Goal: Transaction & Acquisition: Purchase product/service

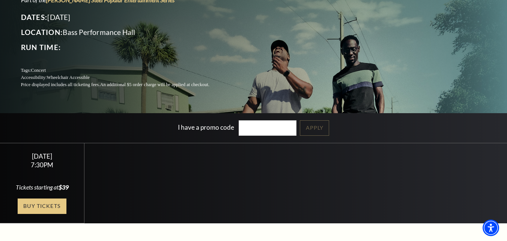
click at [58, 206] on link "Buy Tickets" at bounding box center [42, 205] width 49 height 15
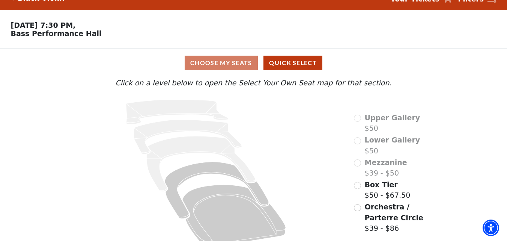
scroll to position [28, 0]
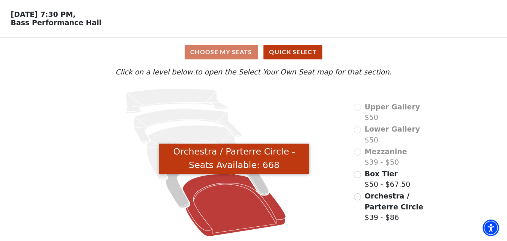
click at [230, 201] on icon "Orchestra / Parterre Circle - Seats Available: 668" at bounding box center [234, 204] width 104 height 62
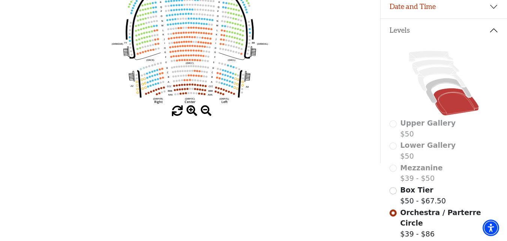
scroll to position [75, 0]
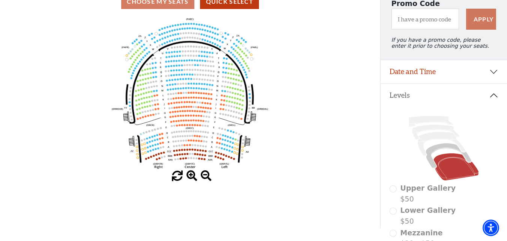
click at [191, 178] on span at bounding box center [192, 175] width 11 height 11
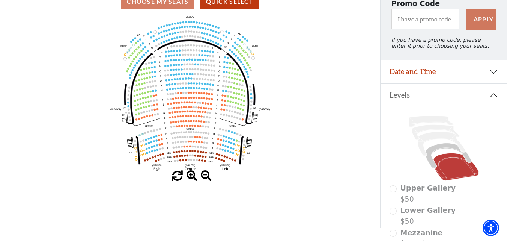
click at [191, 178] on span at bounding box center [192, 175] width 11 height 11
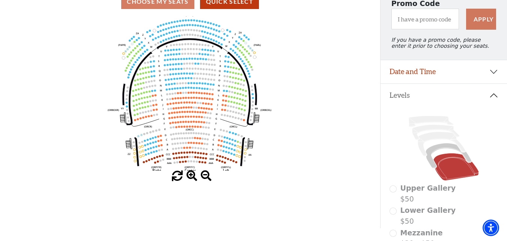
click at [191, 178] on span at bounding box center [192, 175] width 11 height 11
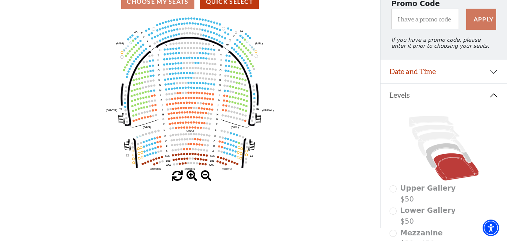
click at [191, 178] on span at bounding box center [192, 175] width 11 height 11
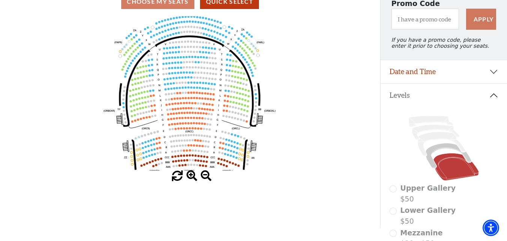
click at [191, 178] on span at bounding box center [192, 175] width 11 height 11
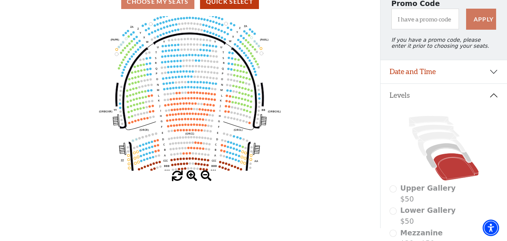
click at [191, 178] on span at bounding box center [192, 175] width 11 height 11
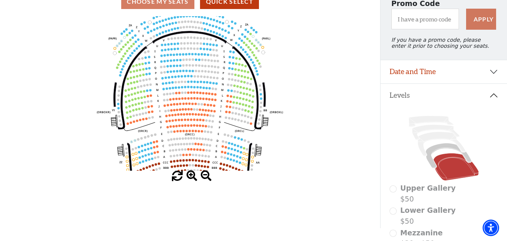
click at [191, 178] on span at bounding box center [192, 175] width 11 height 11
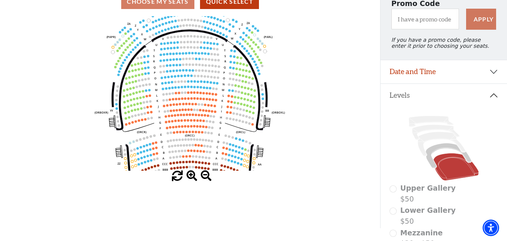
click at [191, 178] on span at bounding box center [192, 175] width 11 height 11
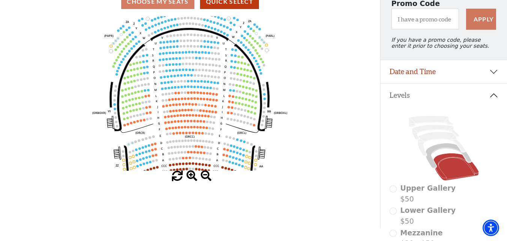
click at [191, 178] on span at bounding box center [192, 175] width 11 height 11
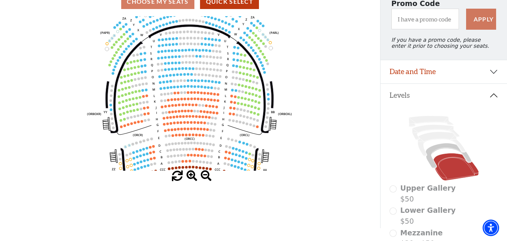
click at [191, 178] on span at bounding box center [192, 175] width 11 height 11
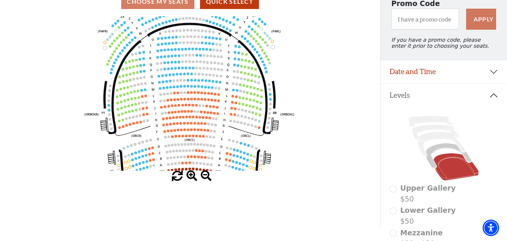
click at [191, 178] on span at bounding box center [192, 175] width 11 height 11
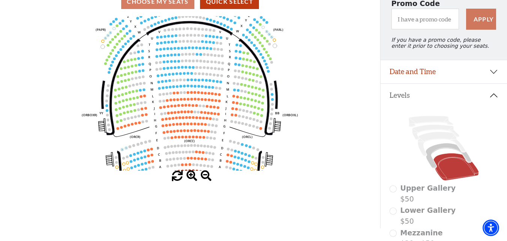
click at [191, 178] on span at bounding box center [192, 175] width 11 height 11
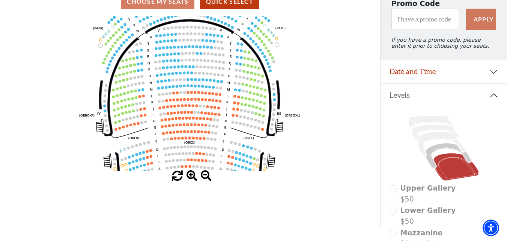
click at [191, 178] on span at bounding box center [192, 175] width 11 height 11
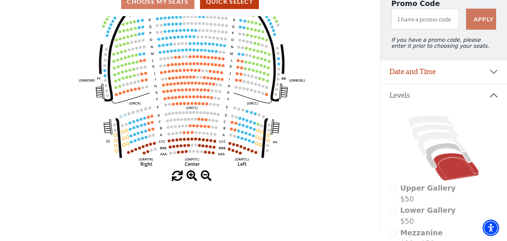
drag, startPoint x: 201, startPoint y: 154, endPoint x: 203, endPoint y: 118, distance: 35.7
click at [203, 118] on icon "Left (ORPITL) Right (ORPITR) Center (ORPITC) ZZ AA YY BB ZA ZA (ORCL) (ORCR) (O…" at bounding box center [190, 93] width 342 height 154
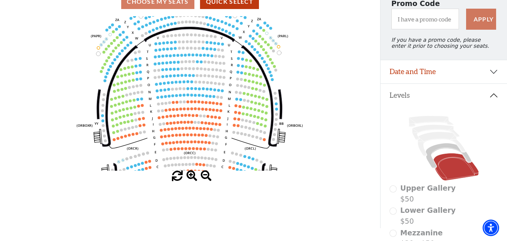
drag, startPoint x: 214, startPoint y: 84, endPoint x: 212, endPoint y: 129, distance: 45.1
click at [212, 129] on icon "Left (ORPITL) Right (ORPITR) Center (ORPITC) ZZ AA YY BB ZA ZA (ORCL) (ORCR) (O…" at bounding box center [190, 93] width 342 height 154
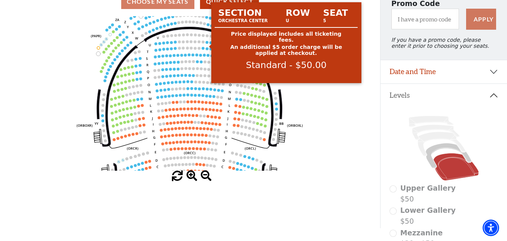
click at [207, 44] on circle at bounding box center [206, 42] width 3 height 3
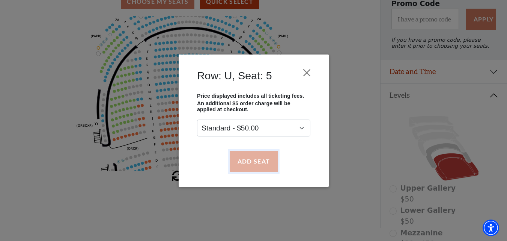
click at [262, 160] on button "Add Seat" at bounding box center [253, 161] width 48 height 21
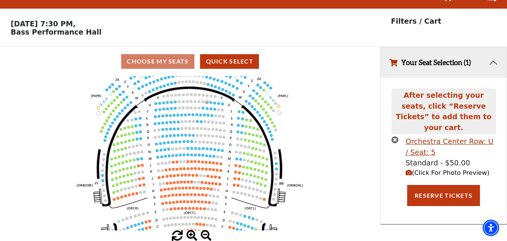
scroll to position [0, 0]
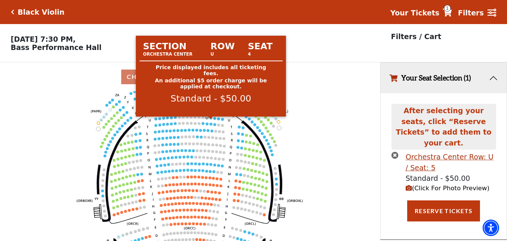
click at [211, 119] on circle at bounding box center [210, 117] width 3 height 3
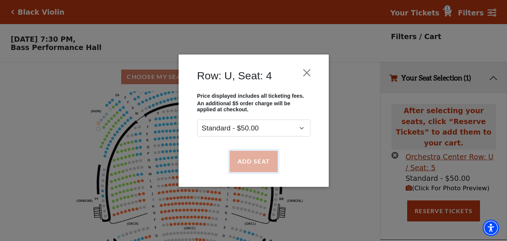
click at [250, 165] on button "Add Seat" at bounding box center [253, 161] width 48 height 21
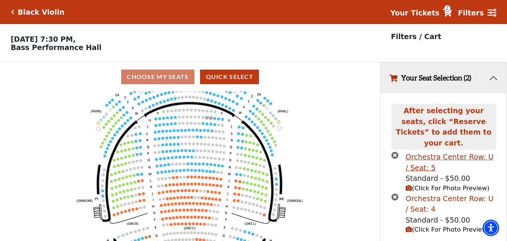
scroll to position [33, 0]
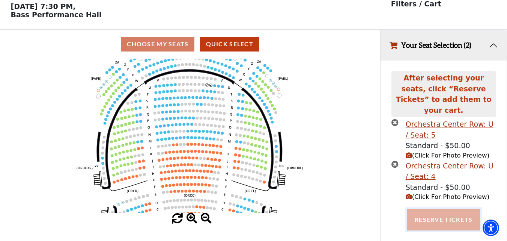
click at [426, 211] on button "Reserve Tickets" at bounding box center [443, 219] width 73 height 21
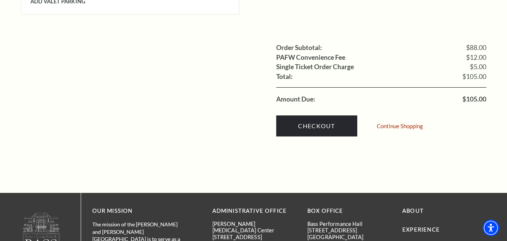
scroll to position [751, 0]
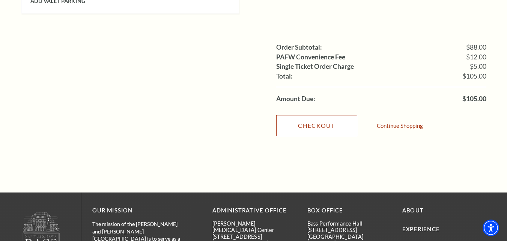
click at [309, 116] on link "Checkout" at bounding box center [316, 125] width 81 height 21
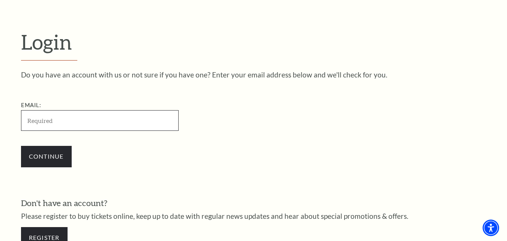
paste input "[EMAIL_ADDRESS][DOMAIN_NAME]"
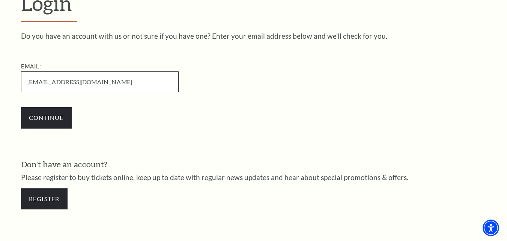
scroll to position [210, 0]
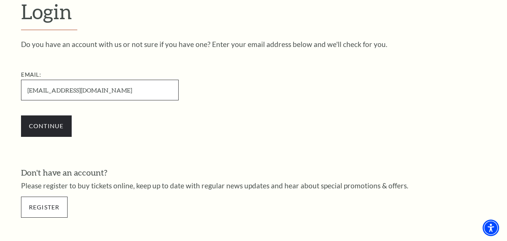
type input "harveperez991@gmail.com"
click at [55, 208] on link "Register" at bounding box center [44, 206] width 47 height 21
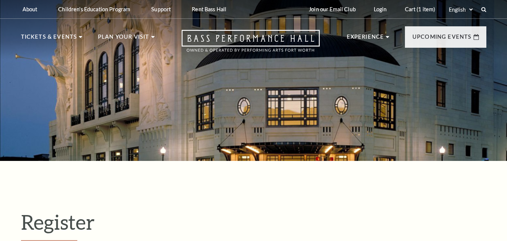
select select "1"
select select "[GEOGRAPHIC_DATA]"
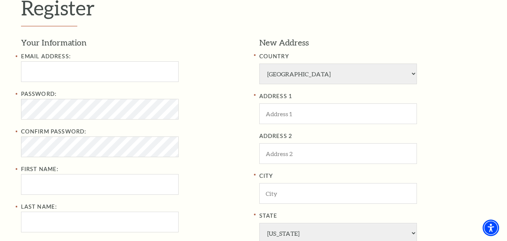
scroll to position [225, 0]
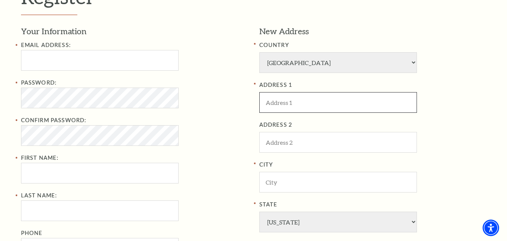
click at [287, 105] on input "ADDRESS 1" at bounding box center [338, 102] width 158 height 21
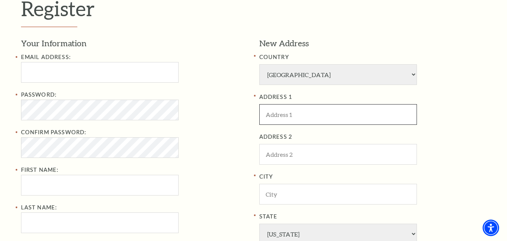
scroll to position [188, 0]
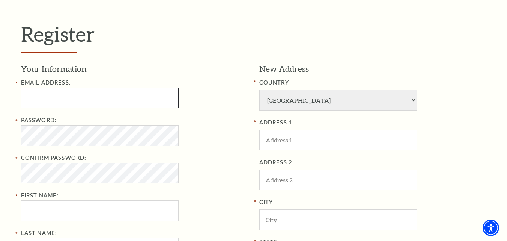
click at [71, 103] on input "Email Address:" at bounding box center [100, 97] width 158 height 21
paste input "harveperez991@gmail.com"
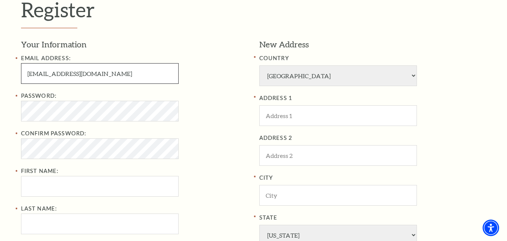
scroll to position [225, 0]
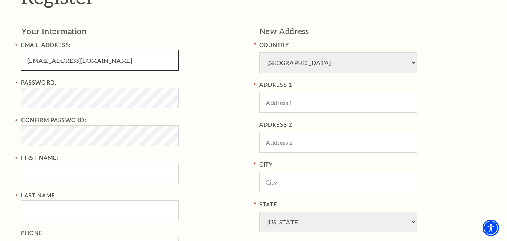
drag, startPoint x: 57, startPoint y: 61, endPoint x: 9, endPoint y: 61, distance: 47.7
click at [9, 61] on div "Register Your Information Email Address: harveperez991@gmail.com Password: Conf…" at bounding box center [253, 164] width 507 height 458
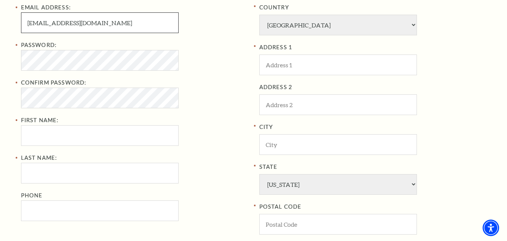
type input "harveperez991@gmail.com"
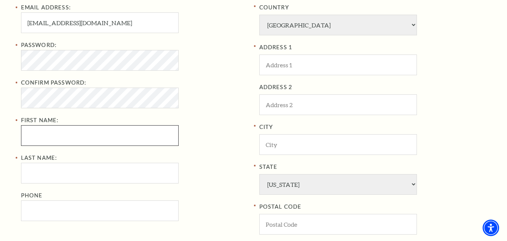
click at [49, 135] on input "First Name:" at bounding box center [100, 135] width 158 height 21
paste input "harveperez"
drag, startPoint x: 44, startPoint y: 137, endPoint x: 69, endPoint y: 139, distance: 25.2
click at [69, 139] on input "harveperez" at bounding box center [100, 135] width 158 height 21
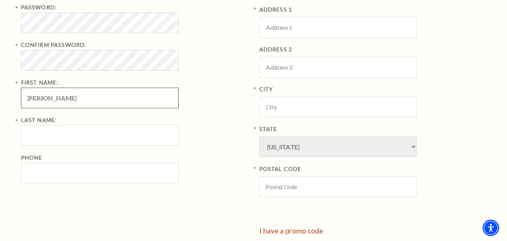
type input "harve"
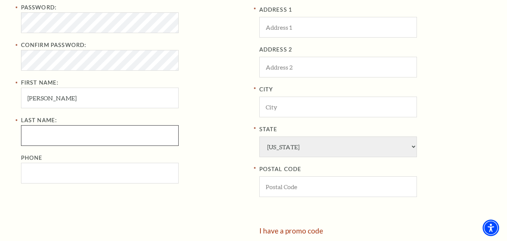
click at [45, 139] on input "Last Name:" at bounding box center [100, 135] width 158 height 21
paste input "perez"
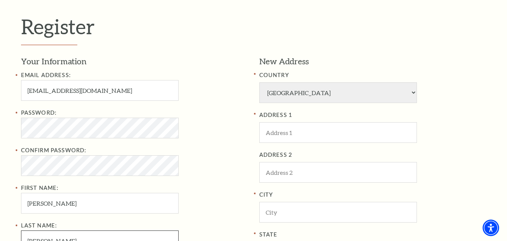
scroll to position [188, 0]
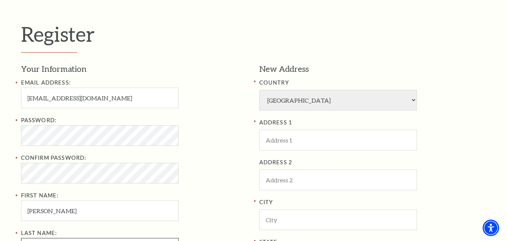
type input "perez"
click at [3, 138] on div "Register Your Information Email Address: harveperez991@gmail.com Password: Conf…" at bounding box center [253, 202] width 507 height 458
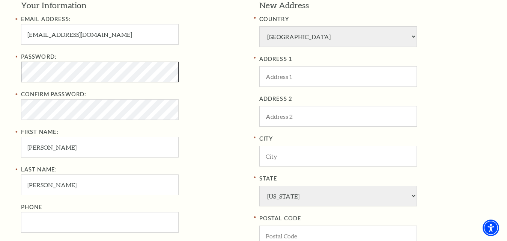
scroll to position [300, 0]
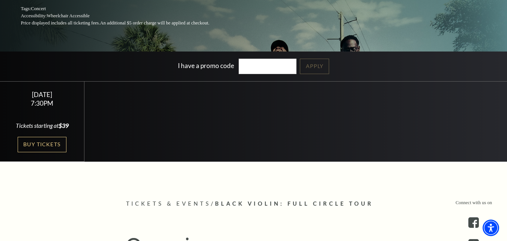
scroll to position [150, 0]
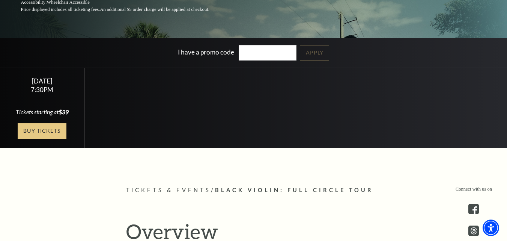
click at [59, 132] on link "Buy Tickets" at bounding box center [42, 130] width 49 height 15
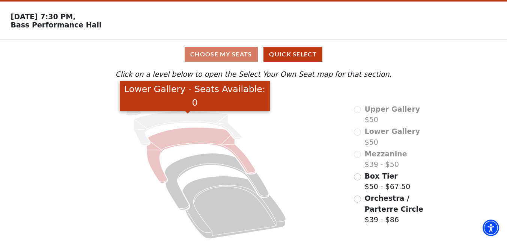
scroll to position [28, 0]
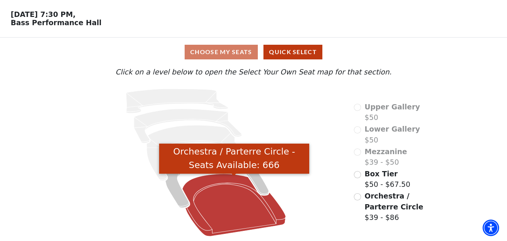
click at [214, 190] on icon "Orchestra / Parterre Circle - Seats Available: 666" at bounding box center [234, 204] width 104 height 62
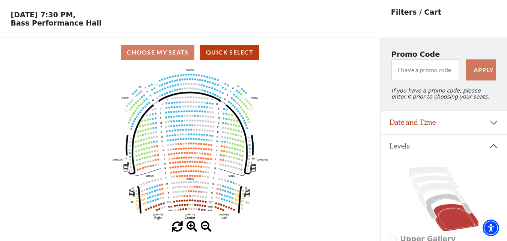
scroll to position [38, 0]
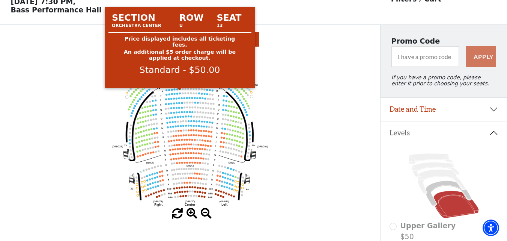
click at [180, 90] on circle at bounding box center [180, 89] width 2 height 2
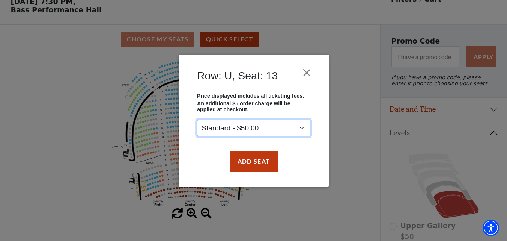
click at [300, 127] on select "Standard - $50.00" at bounding box center [253, 127] width 113 height 17
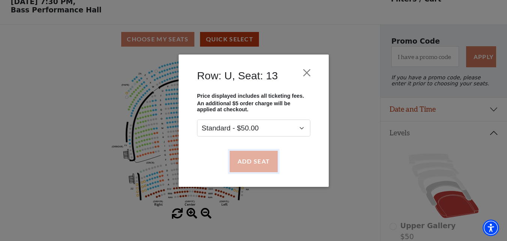
click at [260, 158] on button "Add Seat" at bounding box center [253, 161] width 48 height 21
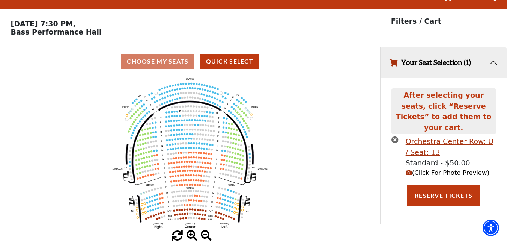
scroll to position [0, 0]
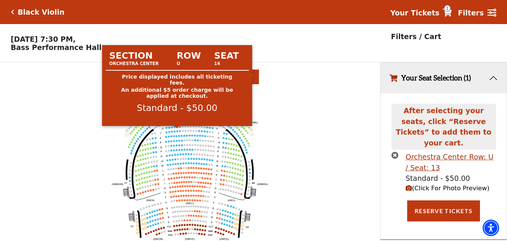
click at [177, 128] on circle at bounding box center [177, 127] width 2 height 2
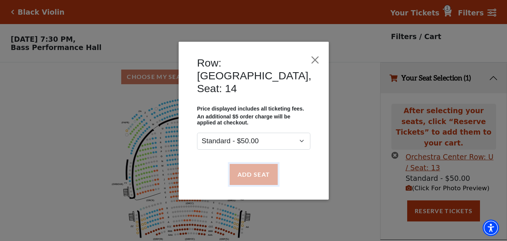
click at [251, 169] on button "Add Seat" at bounding box center [253, 173] width 48 height 21
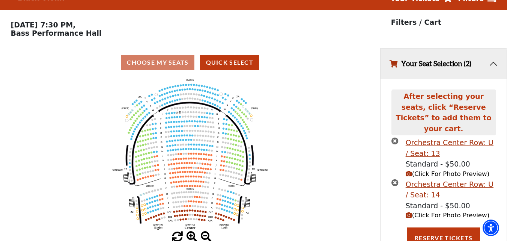
scroll to position [33, 0]
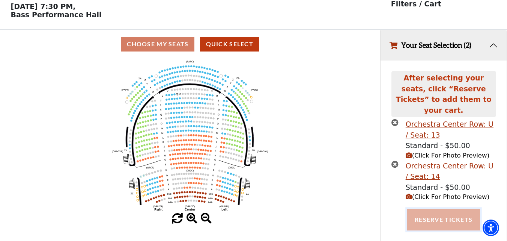
click at [452, 210] on button "Reserve Tickets" at bounding box center [443, 219] width 73 height 21
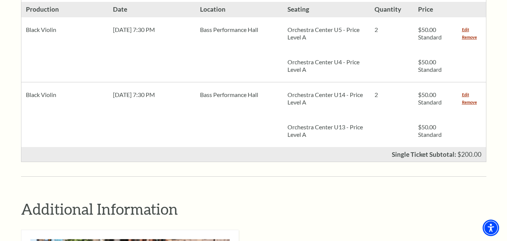
scroll to position [338, 0]
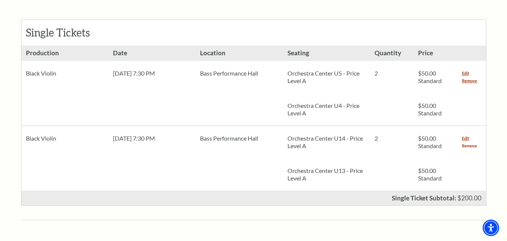
click at [468, 142] on link "Remove" at bounding box center [469, 146] width 15 height 8
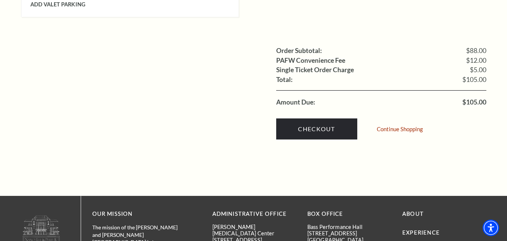
scroll to position [788, 0]
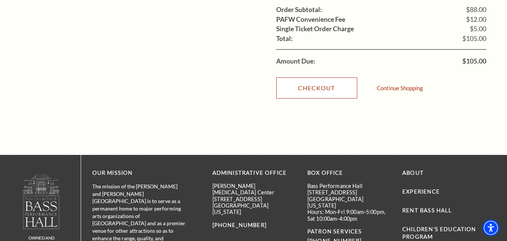
click at [315, 78] on link "Checkout" at bounding box center [316, 87] width 81 height 21
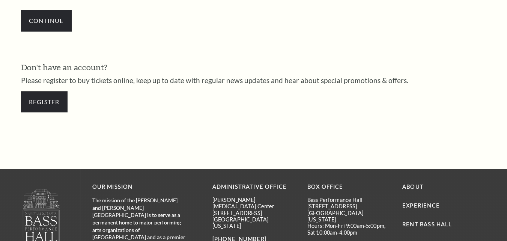
scroll to position [322, 0]
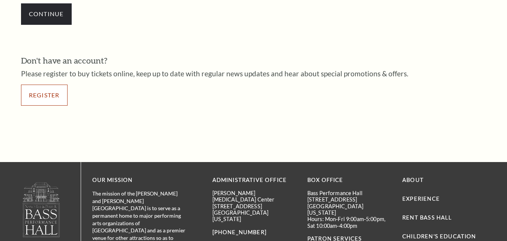
click at [47, 95] on link "Register" at bounding box center [44, 94] width 47 height 21
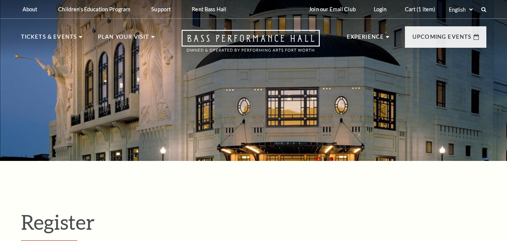
select select "1"
select select "[GEOGRAPHIC_DATA]"
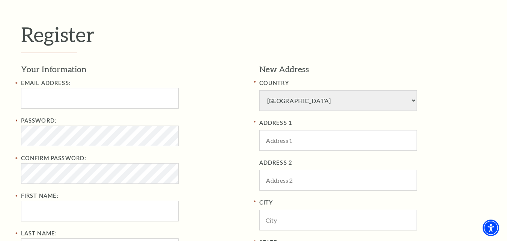
scroll to position [188, 0]
click at [47, 102] on input "Email Address:" at bounding box center [100, 97] width 158 height 21
paste input "harveperez991@gmail.com"
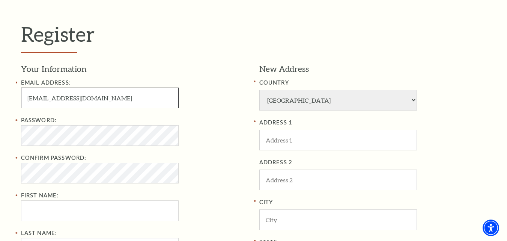
drag, startPoint x: 57, startPoint y: 98, endPoint x: 17, endPoint y: 96, distance: 40.2
click at [19, 96] on div "Register Your Information Email Address: harveperez991@gmail.com Password: Conf…" at bounding box center [254, 202] width 480 height 458
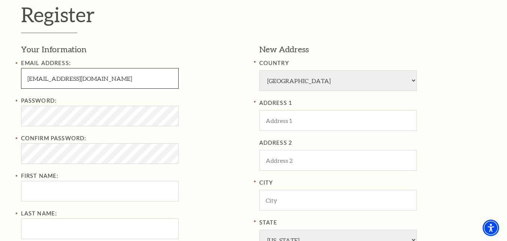
scroll to position [225, 0]
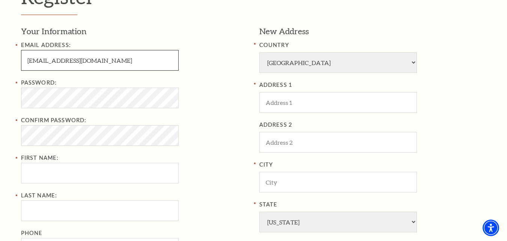
type input "harveperez991@gmail.com"
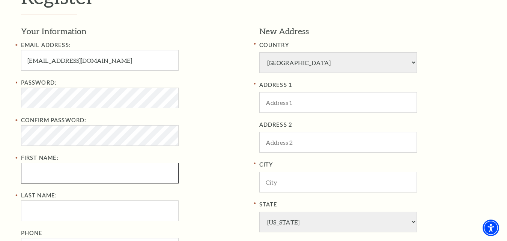
click at [46, 171] on input "First Name:" at bounding box center [100, 173] width 158 height 21
paste input "harveperez"
drag, startPoint x: 44, startPoint y: 174, endPoint x: 73, endPoint y: 176, distance: 29.4
click at [73, 176] on input "harveperez" at bounding box center [100, 173] width 158 height 21
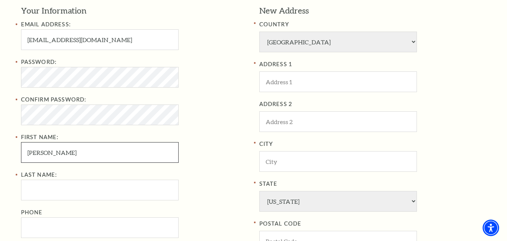
scroll to position [263, 0]
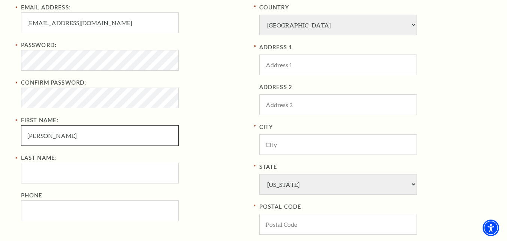
type input "harve"
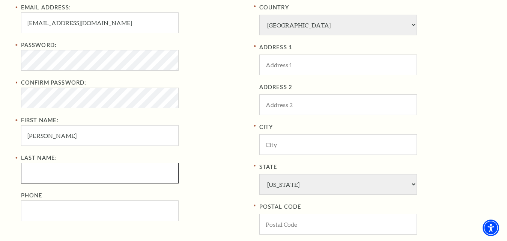
click at [52, 178] on input "Last Name:" at bounding box center [100, 173] width 158 height 21
paste input "perez"
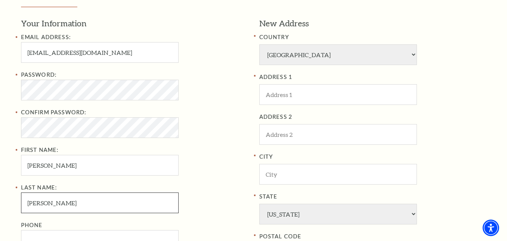
scroll to position [188, 0]
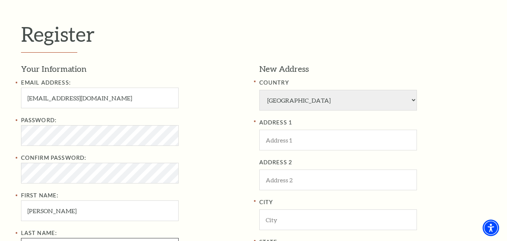
type input "perez"
click at [6, 128] on div "Register Your Information Email Address: harveperez991@gmail.com Password: Conf…" at bounding box center [253, 202] width 507 height 458
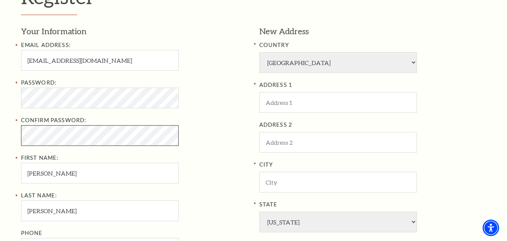
click at [0, 135] on div "Register Your Information Email Address: harveperez991@gmail.com Password: Conf…" at bounding box center [253, 164] width 507 height 458
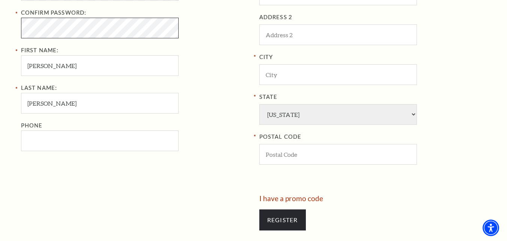
scroll to position [338, 0]
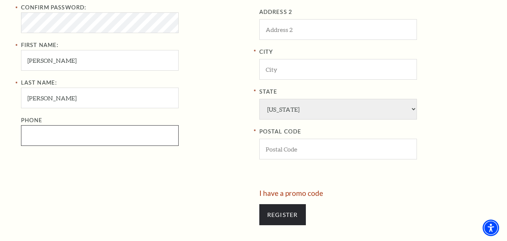
click at [48, 134] on input "Phone" at bounding box center [100, 135] width 158 height 21
drag, startPoint x: 66, startPoint y: 137, endPoint x: 0, endPoint y: 131, distance: 65.9
click at [0, 131] on div "Register Your Information Email Address: harveperez991@gmail.com Password: Conf…" at bounding box center [253, 52] width 507 height 458
type input "817-534-6646"
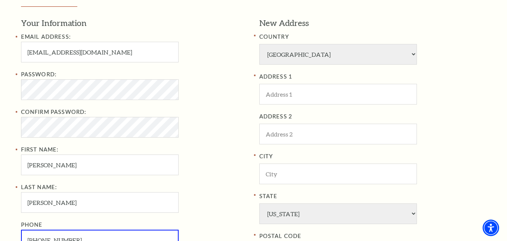
scroll to position [225, 0]
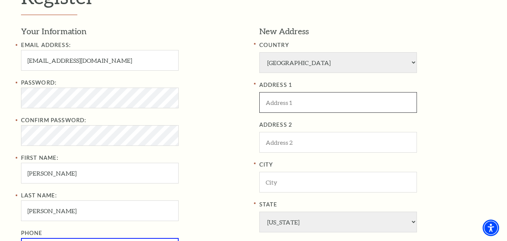
click at [300, 108] on input "ADDRESS 1" at bounding box center [338, 102] width 158 height 21
paste input "2941 Cedar Ridge Ln"
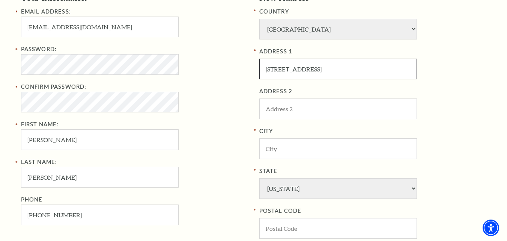
scroll to position [300, 0]
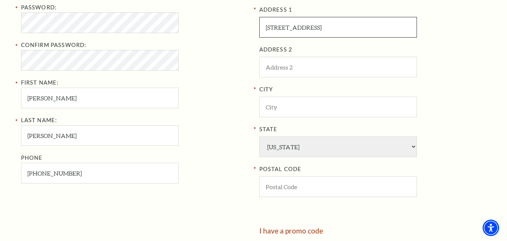
type input "[STREET_ADDRESS]"
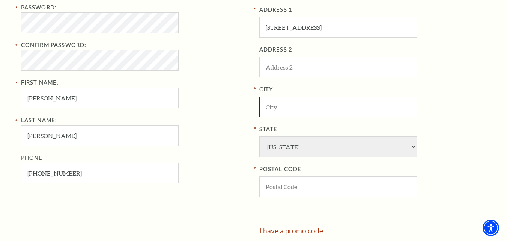
click at [288, 102] on input "City" at bounding box center [338, 106] width 158 height 21
paste input "Fort Worth"
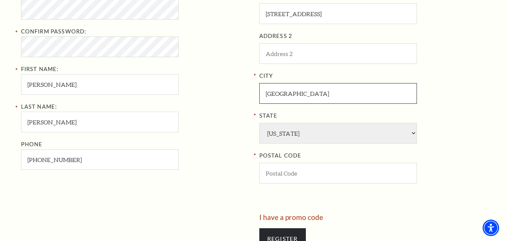
scroll to position [338, 0]
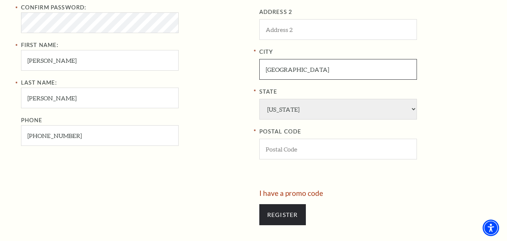
type input "Fort Worth"
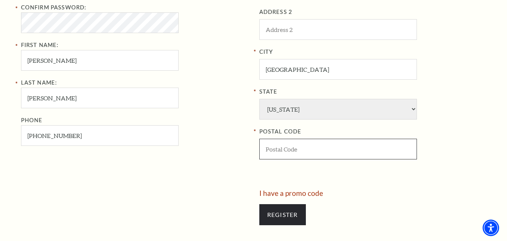
click at [282, 152] on input "POSTAL CODE" at bounding box center [338, 149] width 158 height 21
paste input "76177"
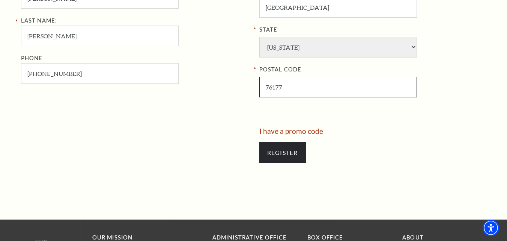
scroll to position [413, 0]
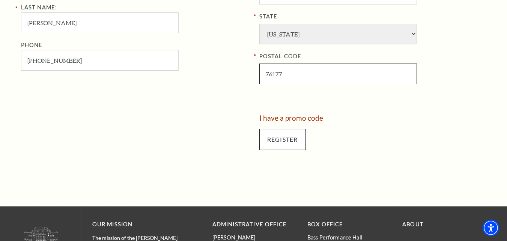
type input "76177"
click at [277, 145] on input "Register" at bounding box center [282, 139] width 47 height 21
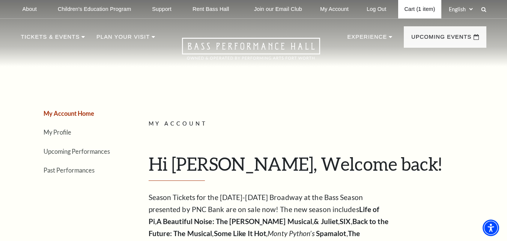
click at [412, 8] on link "Cart (1 item)" at bounding box center [419, 9] width 43 height 18
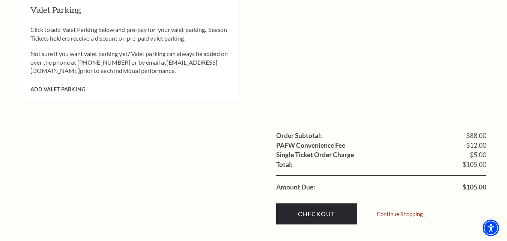
scroll to position [676, 0]
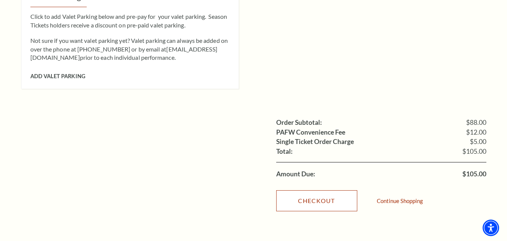
click at [298, 190] on link "Checkout" at bounding box center [316, 200] width 81 height 21
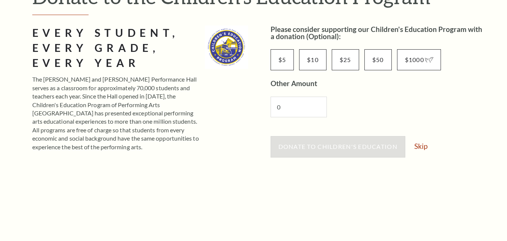
scroll to position [150, 0]
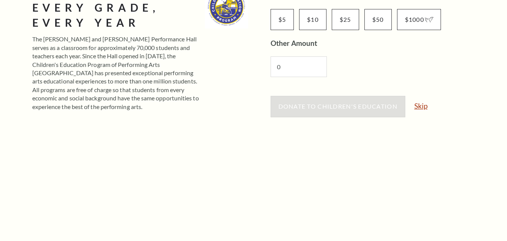
click at [421, 105] on link "Skip" at bounding box center [420, 105] width 13 height 7
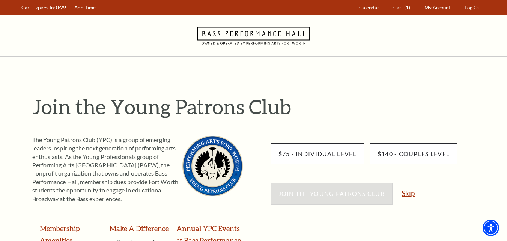
click at [413, 194] on link "Skip" at bounding box center [408, 192] width 13 height 7
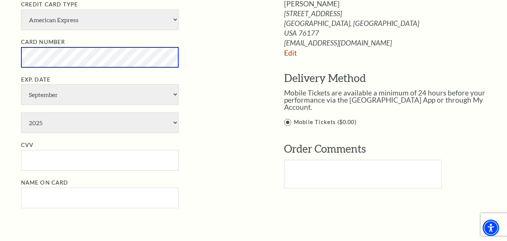
scroll to position [450, 0]
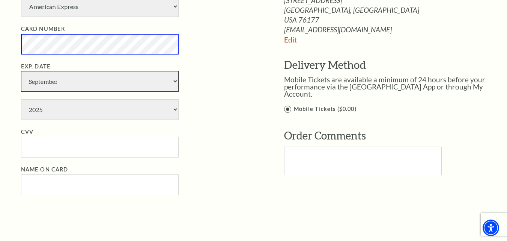
click at [110, 82] on select "January February March April May June July August September October November De…" at bounding box center [100, 81] width 158 height 21
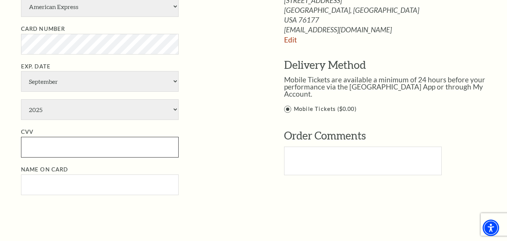
click at [53, 148] on input "CVV" at bounding box center [100, 147] width 158 height 21
paste input "172"
type input "172"
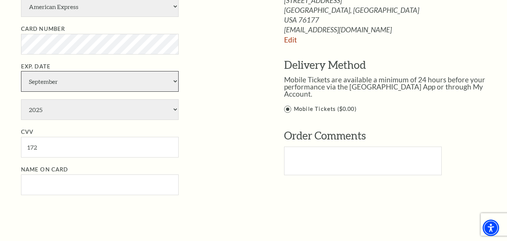
click at [80, 81] on select "January February March April May June July August September October November De…" at bounding box center [100, 81] width 158 height 21
select select "7"
click at [21, 71] on select "January February March April May June July August September October November De…" at bounding box center [100, 81] width 158 height 21
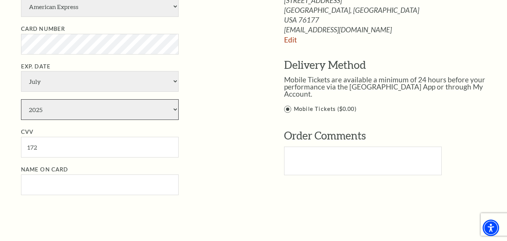
drag, startPoint x: 142, startPoint y: 111, endPoint x: 151, endPoint y: 111, distance: 8.7
click at [142, 111] on select "2025 2026 2027 2028 2029 2030 2031 2032 2033 2034" at bounding box center [100, 109] width 158 height 21
click at [144, 111] on select "2025 2026 2027 2028 2029 2030 2031 2032 2033 2034" at bounding box center [100, 109] width 158 height 21
select select "2029"
click at [21, 99] on select "2025 2026 2027 2028 2029 2030 2031 2032 2033 2034" at bounding box center [100, 109] width 158 height 21
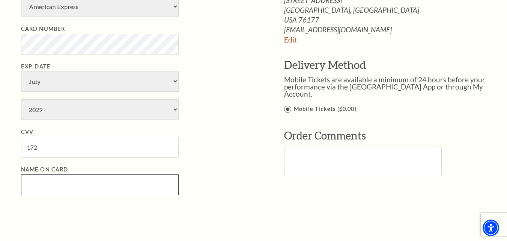
click at [51, 189] on input "Name on Card" at bounding box center [100, 184] width 158 height 21
paste input "harveperez"
click at [45, 184] on input "harveperez" at bounding box center [100, 184] width 158 height 21
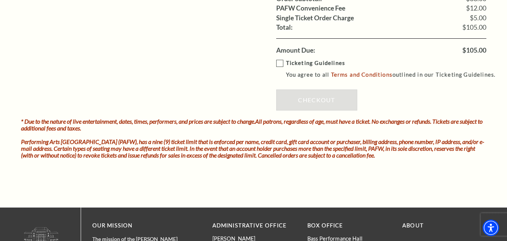
scroll to position [713, 0]
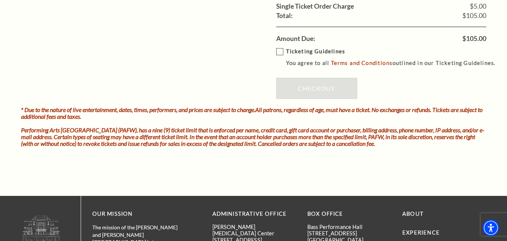
type input "harve perez"
click at [281, 53] on label "Ticketing Guidelines You agree to all Terms and Conditions outlined in our Tick…" at bounding box center [389, 57] width 226 height 21
click at [0, 0] on input "Ticketing Guidelines You agree to all Terms and Conditions outlined in our Tick…" at bounding box center [0, 0] width 0 height 0
click at [303, 85] on link "Checkout" at bounding box center [316, 88] width 81 height 21
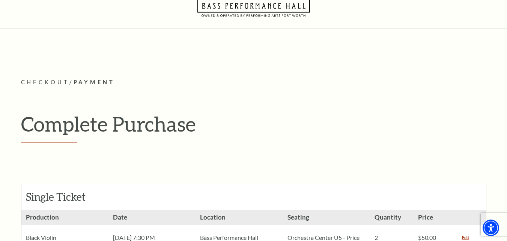
scroll to position [0, 0]
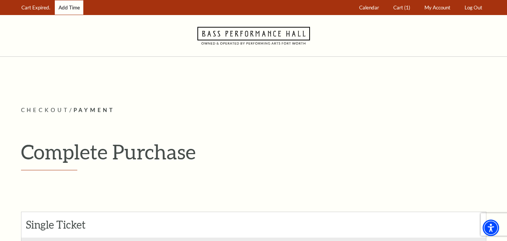
click at [72, 6] on link "Add Time" at bounding box center [69, 7] width 29 height 15
click at [71, 9] on link "Add Time" at bounding box center [69, 7] width 29 height 15
drag, startPoint x: 71, startPoint y: 9, endPoint x: 68, endPoint y: 18, distance: 8.9
click at [68, 18] on header "Cart Expires In: 23 Cart Expired. Add Time Calendar Cart (1) My Account" at bounding box center [253, 28] width 507 height 57
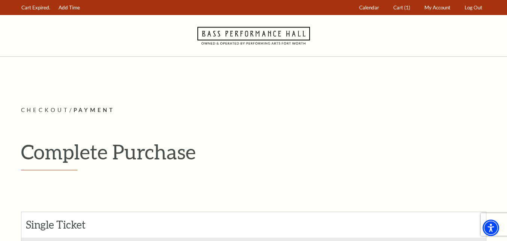
click at [68, 18] on div "Navigate to Bass Performance Hall homepage" at bounding box center [253, 35] width 507 height 41
click at [68, 4] on link "Add Time" at bounding box center [69, 7] width 29 height 15
click at [68, 6] on link "Add Time" at bounding box center [69, 7] width 29 height 15
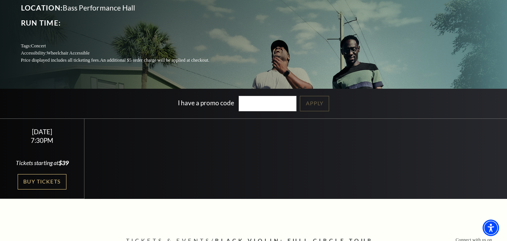
scroll to position [113, 0]
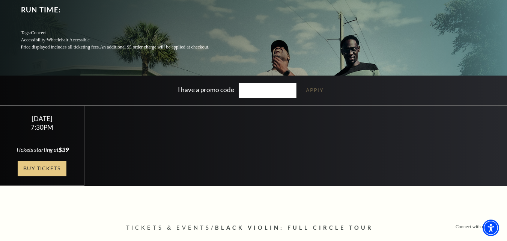
click at [43, 167] on link "Buy Tickets" at bounding box center [42, 168] width 49 height 15
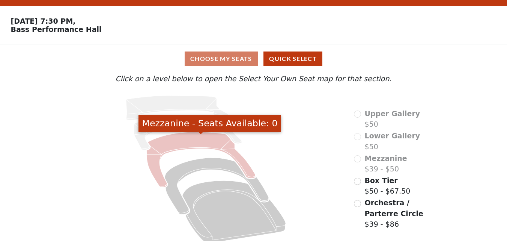
scroll to position [28, 0]
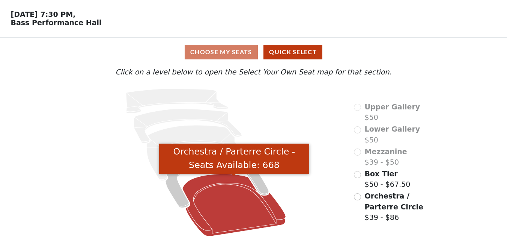
click at [223, 207] on icon "Orchestra / Parterre Circle - Seats Available: 668" at bounding box center [234, 204] width 104 height 62
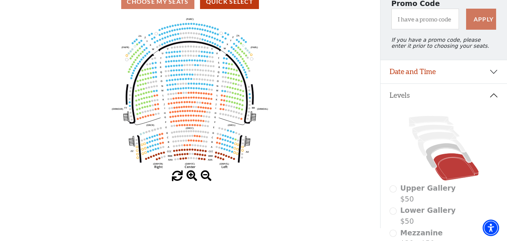
scroll to position [38, 0]
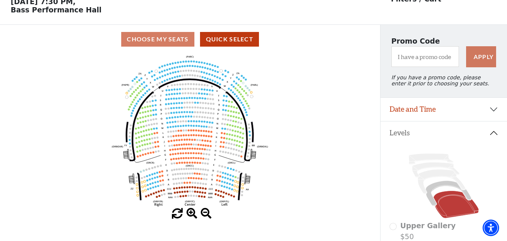
click at [191, 214] on span at bounding box center [192, 213] width 11 height 11
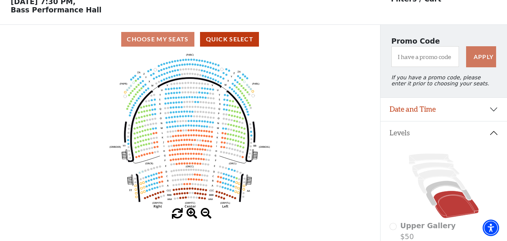
click at [191, 214] on span at bounding box center [192, 213] width 11 height 11
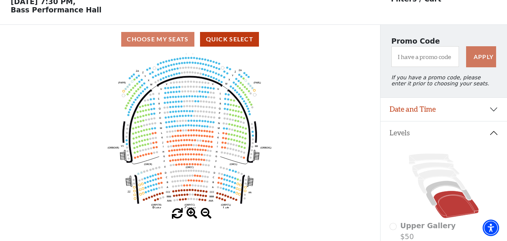
click at [190, 214] on span at bounding box center [192, 213] width 11 height 11
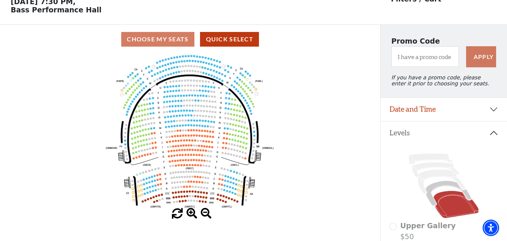
click at [190, 214] on span at bounding box center [192, 213] width 11 height 11
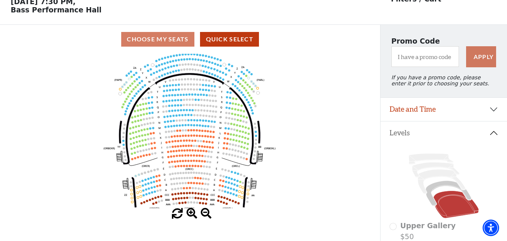
click at [190, 214] on span at bounding box center [192, 213] width 11 height 11
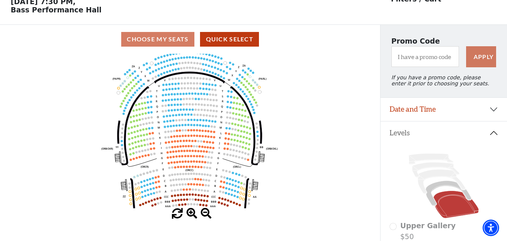
click at [189, 216] on span at bounding box center [192, 213] width 11 height 11
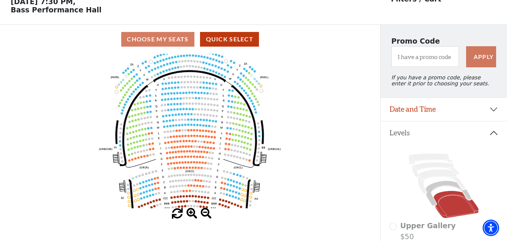
click at [189, 215] on span at bounding box center [192, 213] width 11 height 11
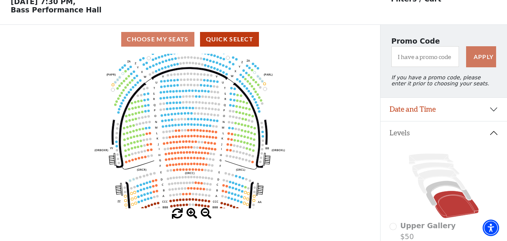
click at [189, 215] on span at bounding box center [192, 213] width 11 height 11
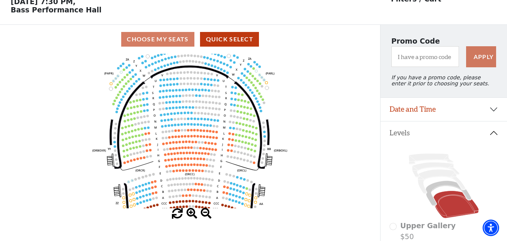
click at [189, 215] on span at bounding box center [192, 213] width 11 height 11
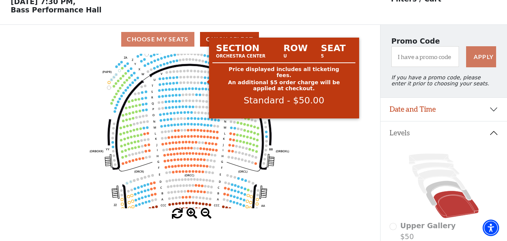
click at [204, 79] on circle at bounding box center [205, 77] width 3 height 3
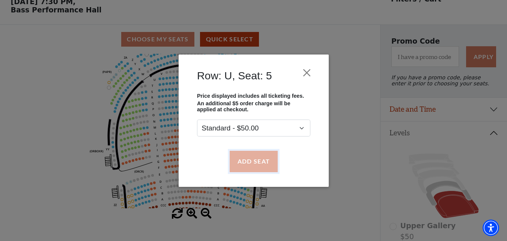
click at [252, 161] on button "Add Seat" at bounding box center [253, 161] width 48 height 21
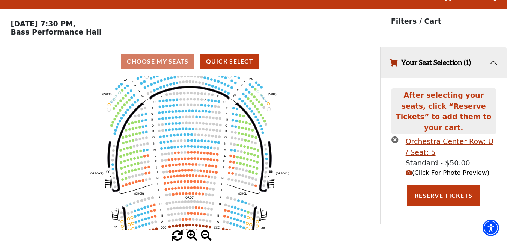
scroll to position [0, 0]
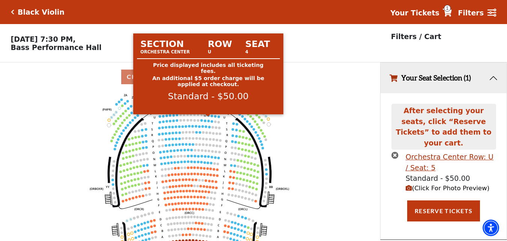
click at [208, 117] on circle at bounding box center [208, 115] width 3 height 3
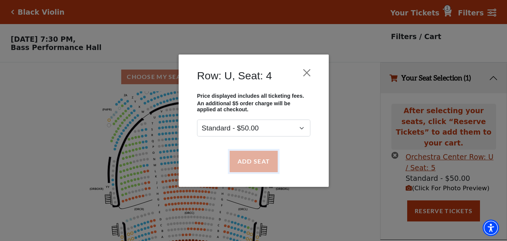
click at [239, 161] on button "Add Seat" at bounding box center [253, 161] width 48 height 21
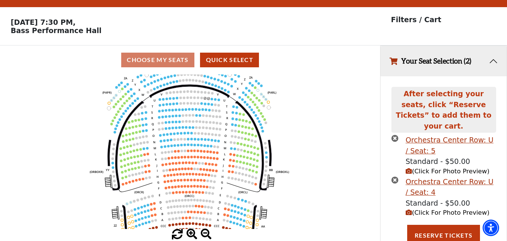
scroll to position [33, 0]
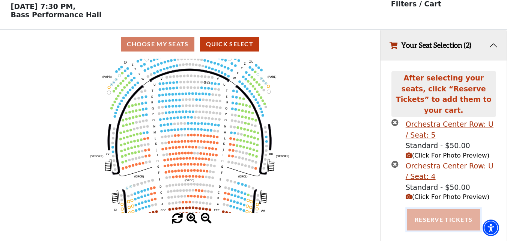
click at [440, 209] on button "Reserve Tickets" at bounding box center [443, 219] width 73 height 21
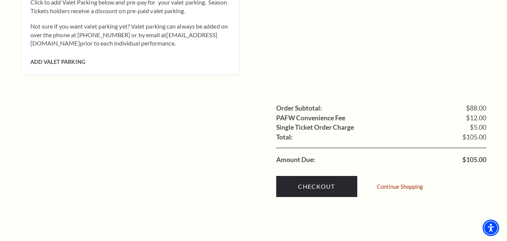
scroll to position [751, 0]
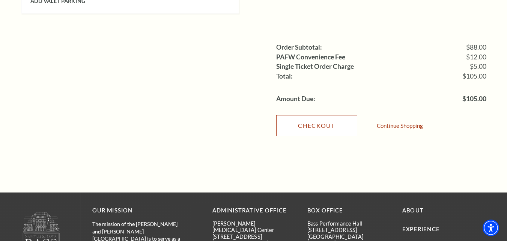
click at [324, 115] on link "Checkout" at bounding box center [316, 125] width 81 height 21
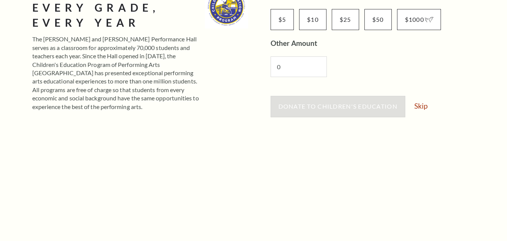
scroll to position [149, 0]
click at [423, 107] on link "Skip" at bounding box center [420, 106] width 13 height 7
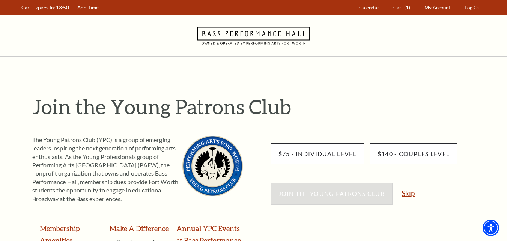
click at [406, 193] on link "Skip" at bounding box center [408, 192] width 13 height 7
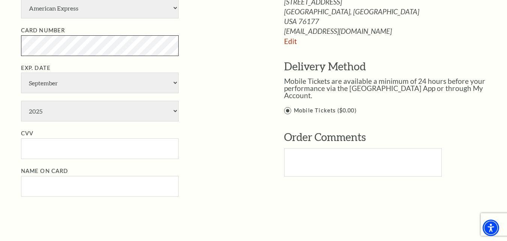
scroll to position [450, 0]
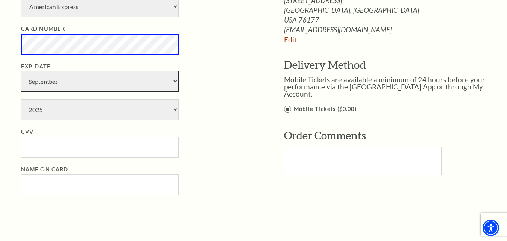
click at [160, 84] on select "January February March April May June July August September October November De…" at bounding box center [100, 81] width 158 height 21
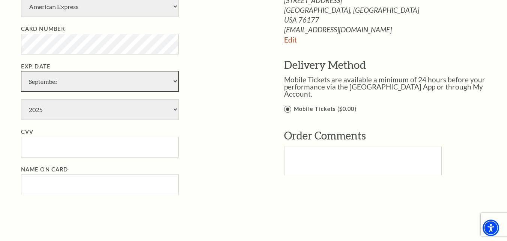
select select "7"
click at [21, 71] on select "January February March April May June July August September October November De…" at bounding box center [100, 81] width 158 height 21
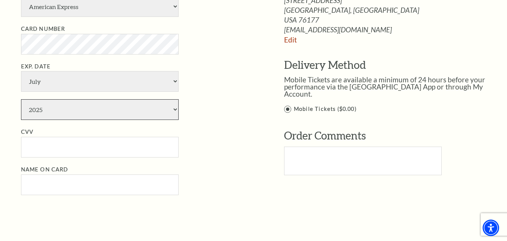
click at [113, 110] on select "2025 2026 2027 2028 2029 2030 2031 2032 2033 2034" at bounding box center [100, 109] width 158 height 21
select select "2029"
click at [21, 99] on select "2025 2026 2027 2028 2029 2030 2031 2032 2033 2034" at bounding box center [100, 109] width 158 height 21
click at [53, 148] on input "CVV" at bounding box center [100, 147] width 158 height 21
paste input "172"
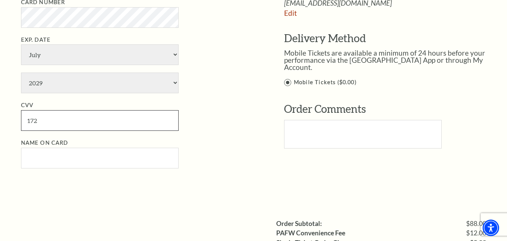
scroll to position [488, 0]
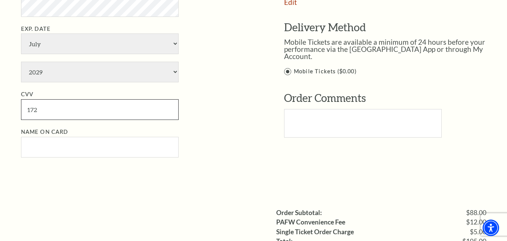
type input "172"
click at [47, 152] on input "Name on Card" at bounding box center [100, 147] width 158 height 21
paste input "harveperez"
click at [44, 148] on input "harveperez" at bounding box center [100, 147] width 158 height 21
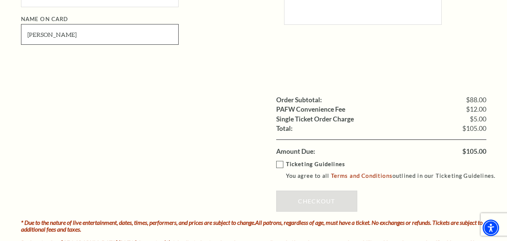
scroll to position [676, 0]
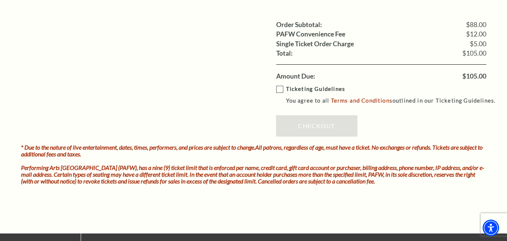
type input "[PERSON_NAME]"
click at [280, 89] on label "Ticketing Guidelines You agree to all Terms and Conditions outlined in our Tick…" at bounding box center [389, 94] width 226 height 21
click at [0, 0] on input "Ticketing Guidelines You agree to all Terms and Conditions outlined in our Tick…" at bounding box center [0, 0] width 0 height 0
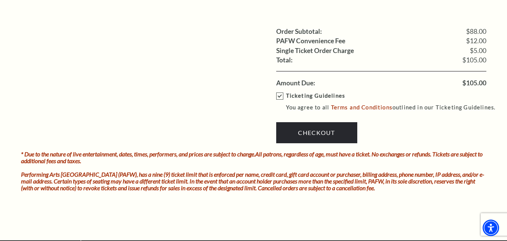
scroll to position [668, 0]
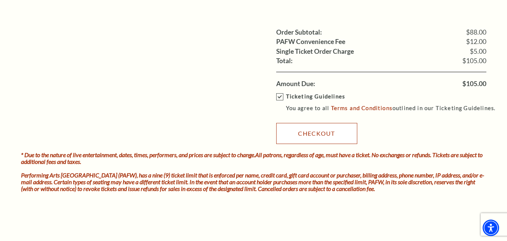
click at [317, 131] on link "Checkout" at bounding box center [316, 133] width 81 height 21
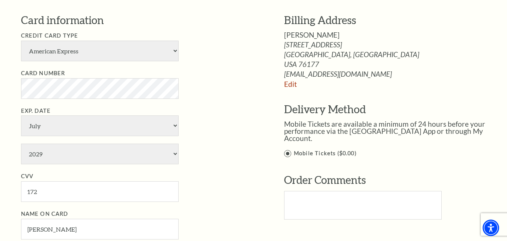
scroll to position [405, 0]
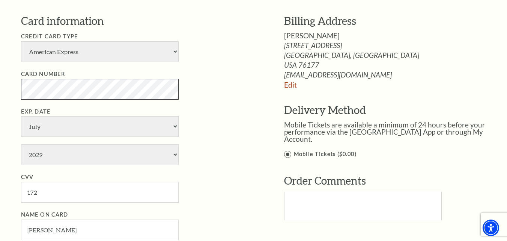
click at [0, 82] on div "Notice × Tickets cannot be removed during a Ticket Exchange. Choose Start Over …" at bounding box center [253, 109] width 507 height 917
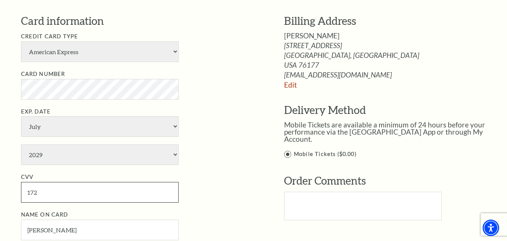
drag, startPoint x: 18, startPoint y: 184, endPoint x: 0, endPoint y: 180, distance: 18.0
click at [0, 180] on div "Notice × Tickets cannot be removed during a Ticket Exchange. Choose Start Over …" at bounding box center [253, 109] width 507 height 917
paste input "009"
type input "009"
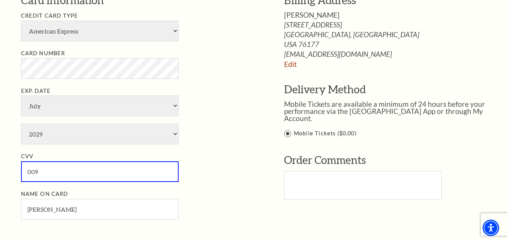
scroll to position [443, 0]
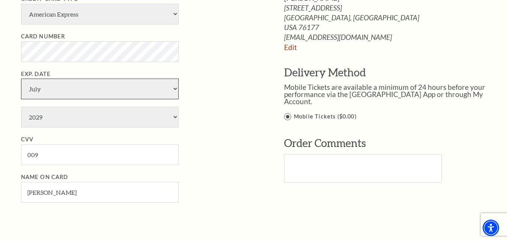
click at [65, 90] on select "January February March April May June July August September October November De…" at bounding box center [100, 88] width 158 height 21
select select "12"
click at [21, 78] on select "January February March April May June July August September October November De…" at bounding box center [100, 88] width 158 height 21
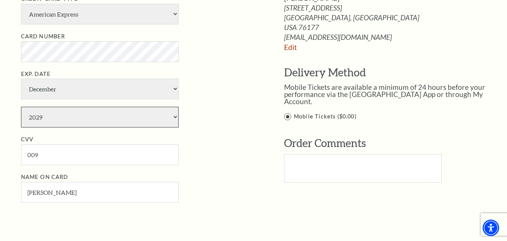
click at [58, 116] on select "2025 2026 2027 2028 2029 2030 2031 2032 2033 2034" at bounding box center [100, 117] width 158 height 21
select select "2028"
click at [21, 107] on select "2025 2026 2027 2028 2029 2030 2031 2032 2033 2034" at bounding box center [100, 117] width 158 height 21
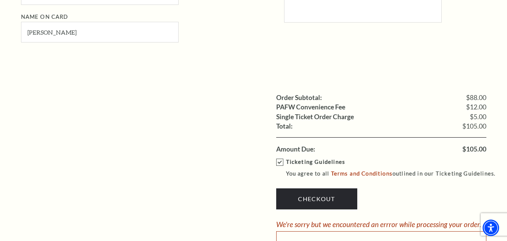
scroll to position [668, 0]
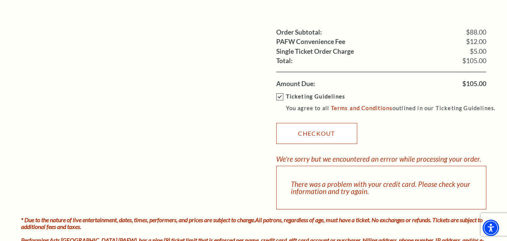
click at [298, 141] on link "Checkout" at bounding box center [316, 133] width 81 height 21
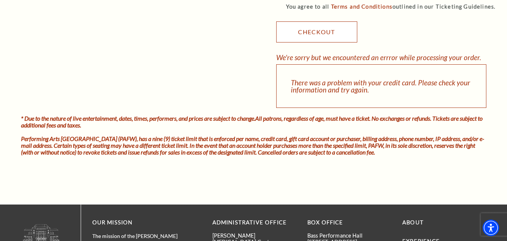
scroll to position [733, 0]
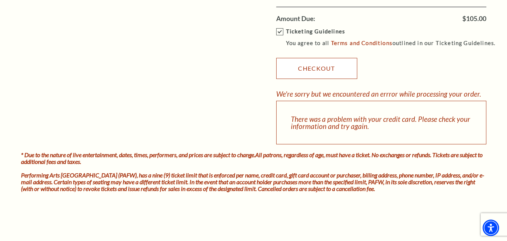
click at [321, 70] on link "Checkout" at bounding box center [316, 68] width 81 height 21
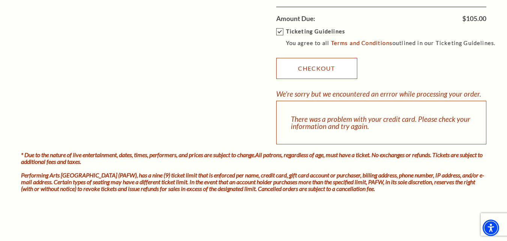
click at [308, 68] on link "Checkout" at bounding box center [316, 68] width 81 height 21
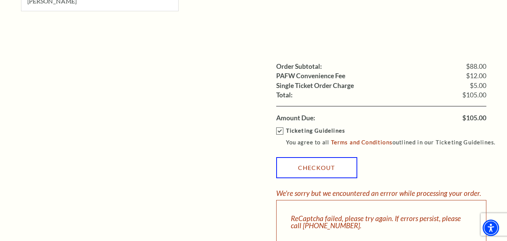
scroll to position [620, 0]
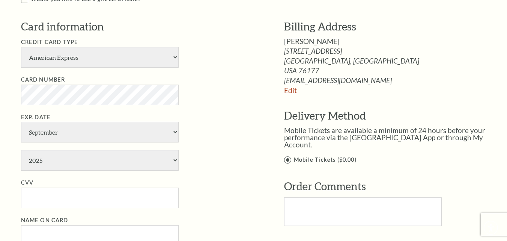
scroll to position [358, 0]
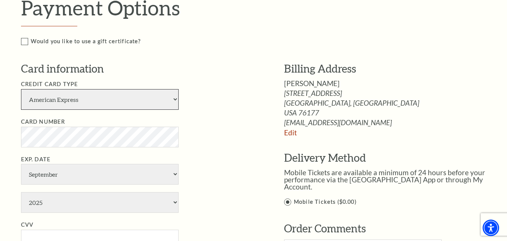
click at [138, 99] on select "American Express Visa Master Card Discover" at bounding box center [100, 99] width 158 height 21
select select "24"
click at [21, 89] on select "American Express Visa Master Card Discover" at bounding box center [100, 99] width 158 height 21
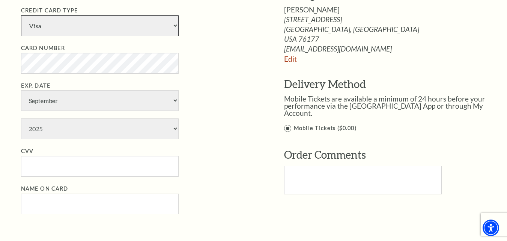
scroll to position [433, 0]
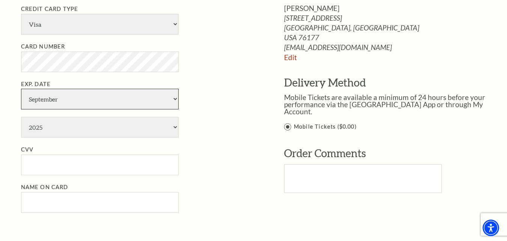
click at [120, 98] on select "January February March April May June July August September October November De…" at bounding box center [100, 99] width 158 height 21
select select "12"
click at [21, 89] on select "January February March April May June July August September October November De…" at bounding box center [100, 99] width 158 height 21
click at [108, 132] on select "2025 2026 2027 2028 2029 2030 2031 2032 2033 2034" at bounding box center [100, 127] width 158 height 21
select select "2028"
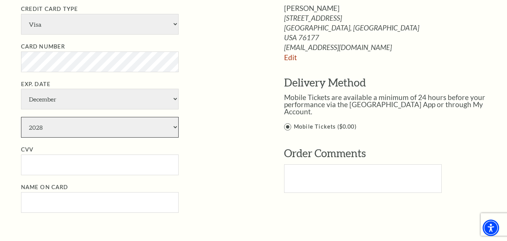
click at [21, 117] on select "2025 2026 2027 2028 2029 2030 2031 2032 2033 2034" at bounding box center [100, 127] width 158 height 21
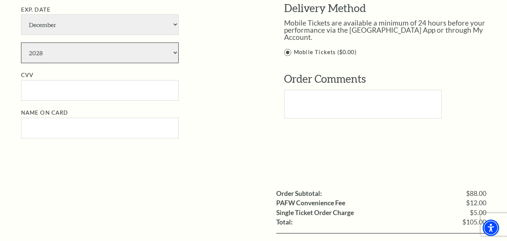
scroll to position [508, 0]
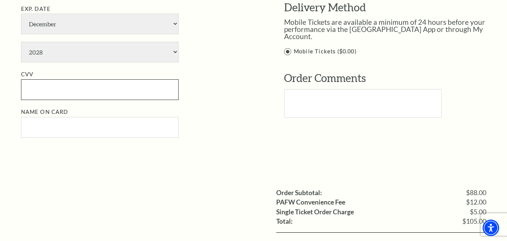
click at [77, 92] on input "CVV" at bounding box center [100, 89] width 158 height 21
paste input "009"
type input "009"
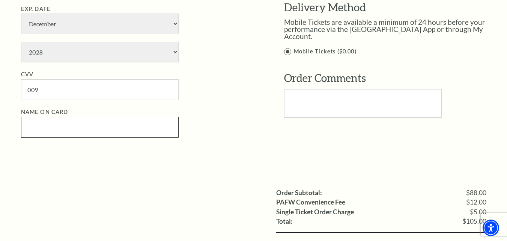
click at [71, 126] on input "Name on Card" at bounding box center [100, 127] width 158 height 21
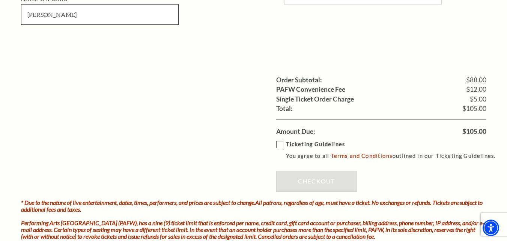
type input "[PERSON_NAME]"
click at [279, 147] on label "Ticketing Guidelines You agree to all Terms and Conditions outlined in our Tick…" at bounding box center [389, 150] width 226 height 21
click at [0, 0] on input "Ticketing Guidelines You agree to all Terms and Conditions outlined in our Tick…" at bounding box center [0, 0] width 0 height 0
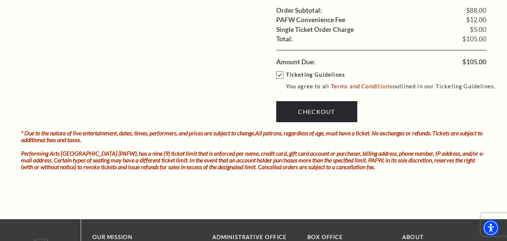
scroll to position [658, 0]
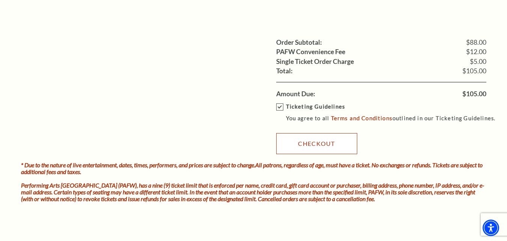
click at [316, 144] on link "Checkout" at bounding box center [316, 143] width 81 height 21
